Goal: Information Seeking & Learning: Find specific fact

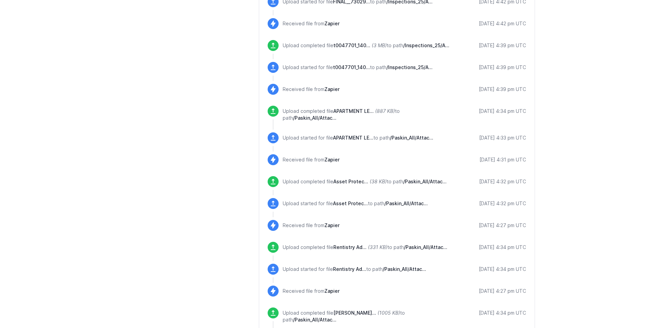
click at [618, 166] on main "SFTP Details active Host sftp.yardiasptx10.com Default Upload Path / (root) Edi…" at bounding box center [326, 162] width 652 height 1027
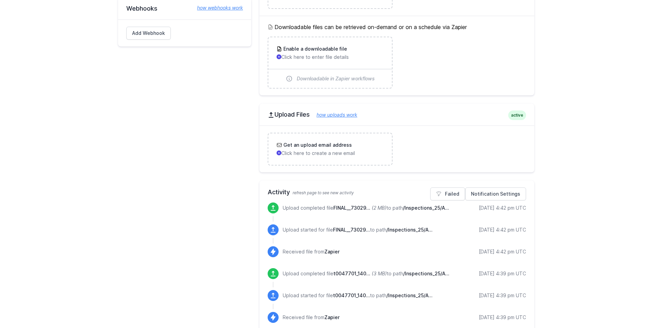
scroll to position [171, 0]
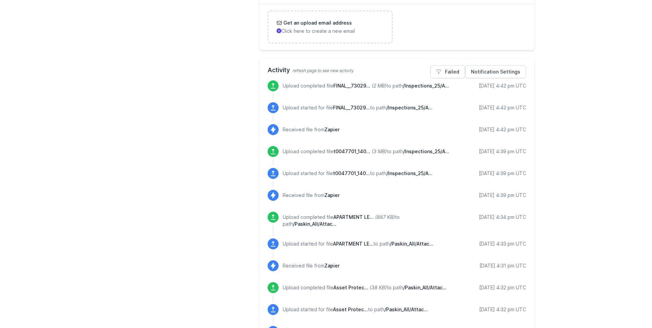
scroll to position [342, 0]
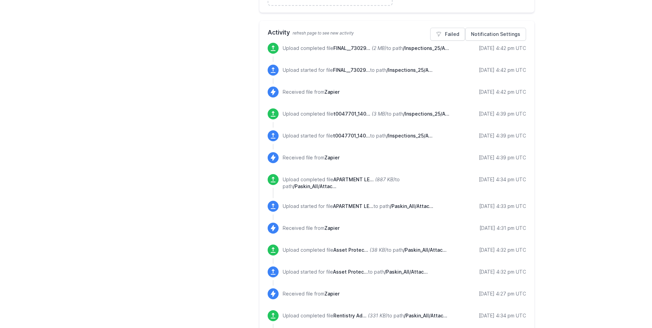
click at [172, 198] on div "SFTP Details active Host sftp.yardiasptx10.com Default Upload Path / (root) Edi…" at bounding box center [184, 231] width 133 height 1011
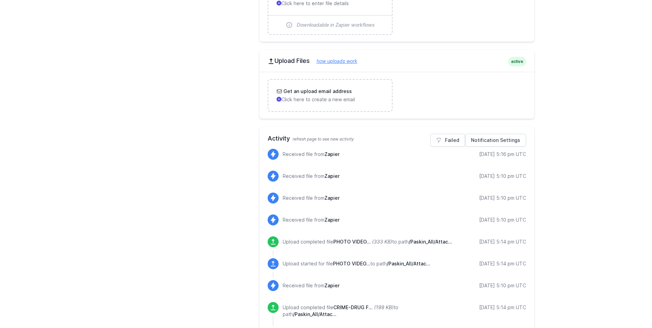
scroll to position [168, 0]
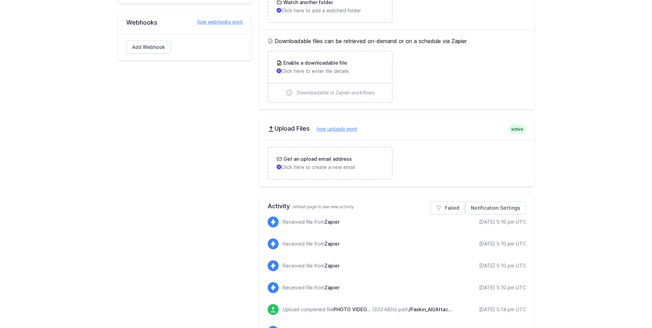
click at [210, 133] on div "SFTP Details active Host sftp.yardiasptx10.com Default Upload Path / (root) Edi…" at bounding box center [184, 317] width 133 height 836
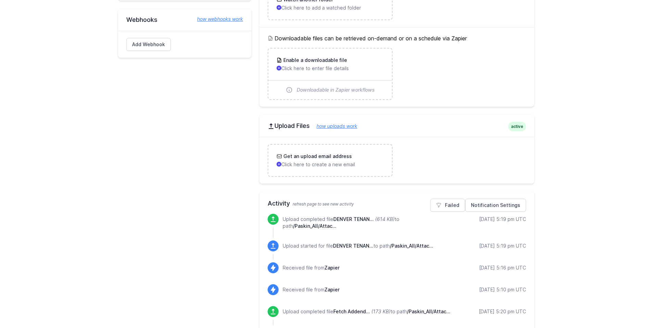
scroll to position [205, 0]
